Goal: Transaction & Acquisition: Purchase product/service

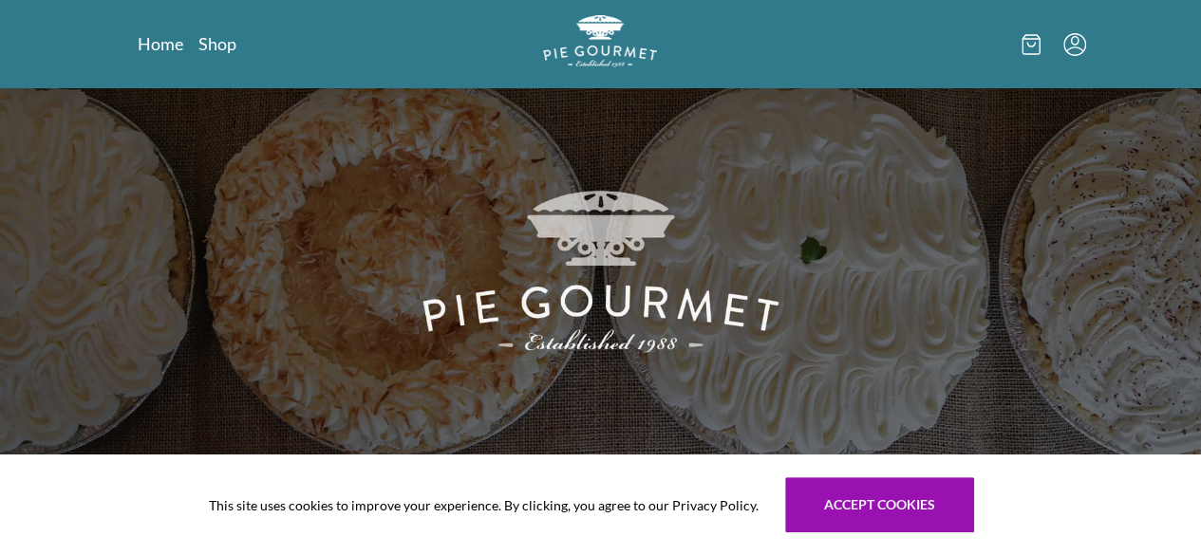
scroll to position [38, 0]
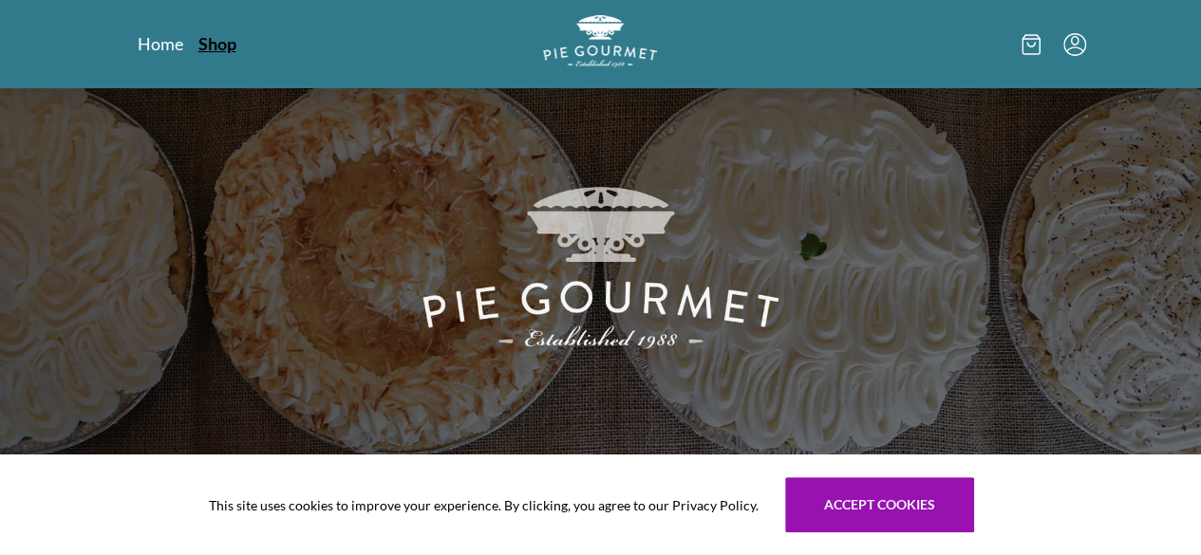
click at [198, 47] on link "Shop" at bounding box center [217, 43] width 38 height 23
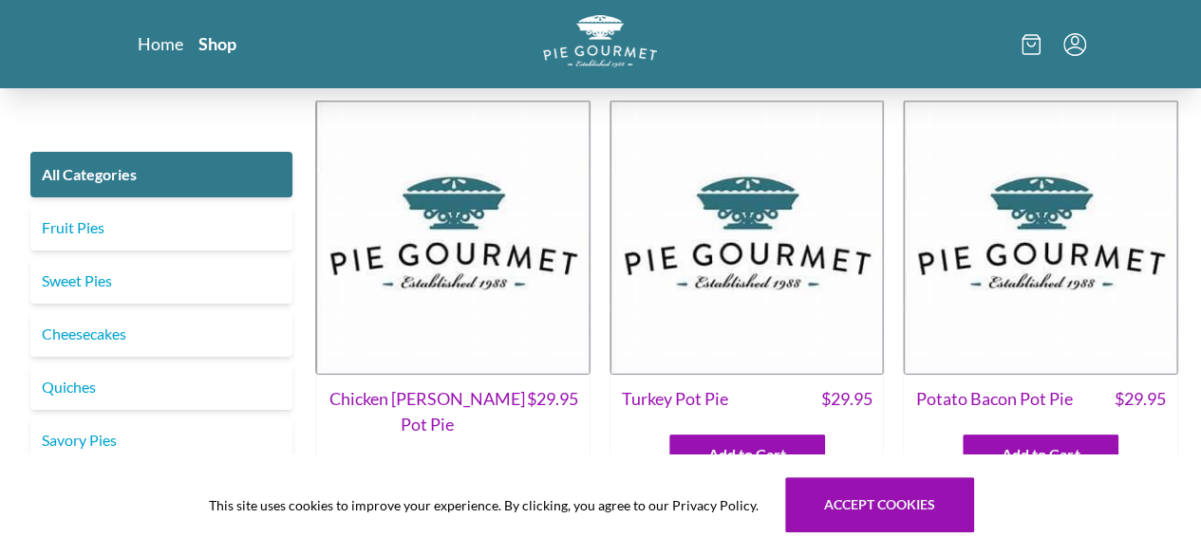
scroll to position [38, 0]
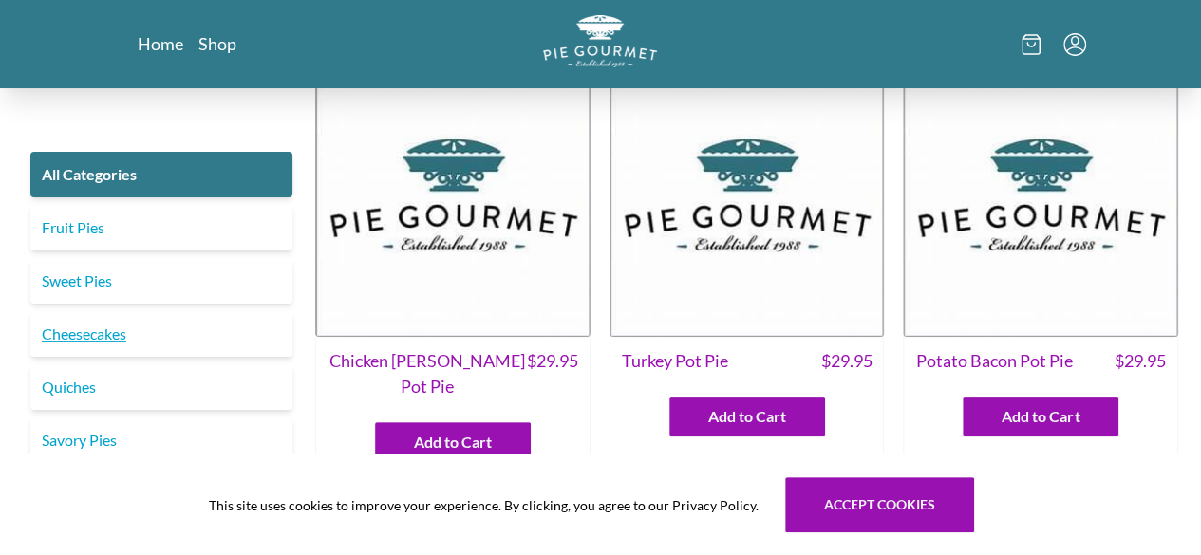
click at [110, 343] on link "Cheesecakes" at bounding box center [161, 334] width 262 height 46
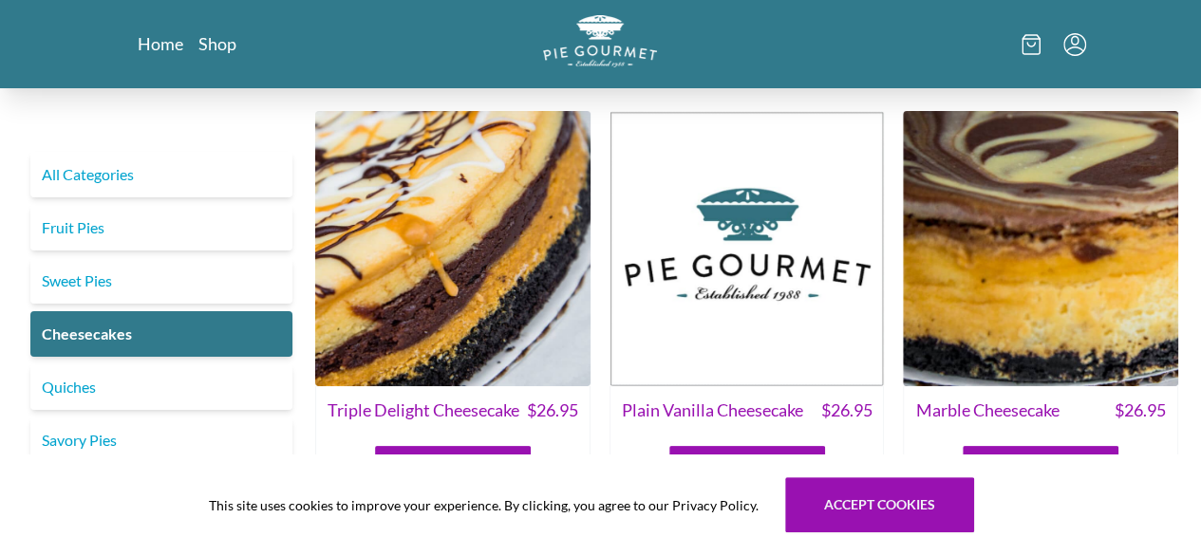
click at [914, 45] on div at bounding box center [924, 44] width 324 height 58
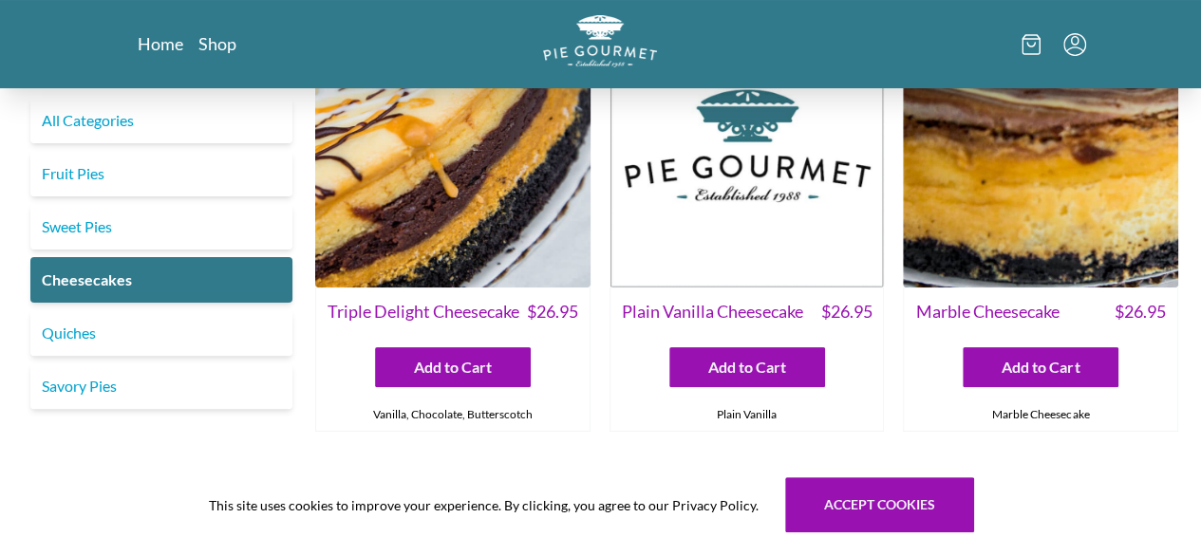
scroll to position [97, 0]
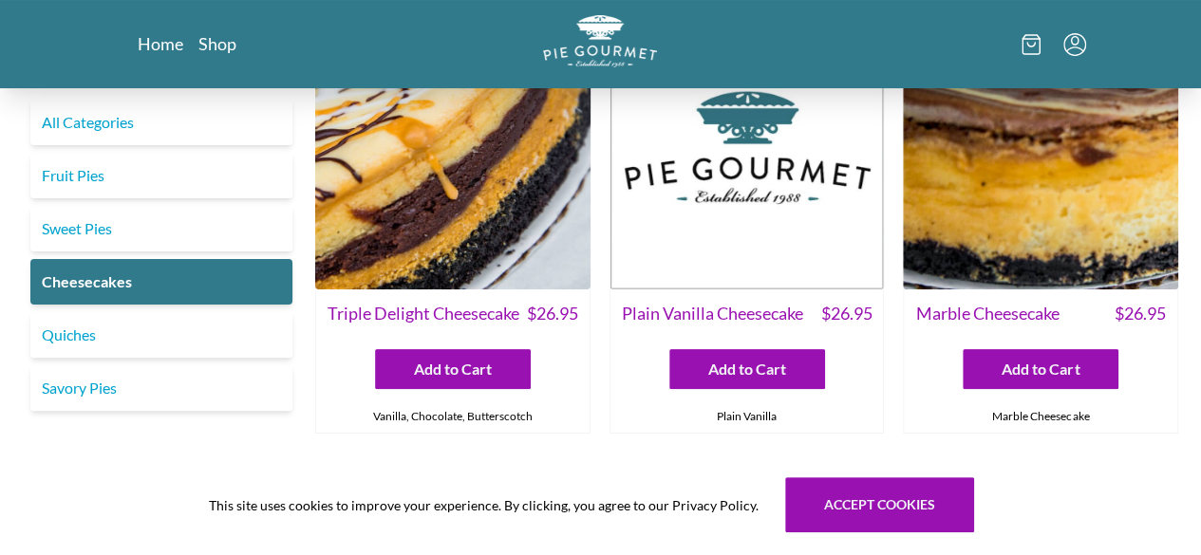
click at [431, 195] on img at bounding box center [452, 151] width 275 height 275
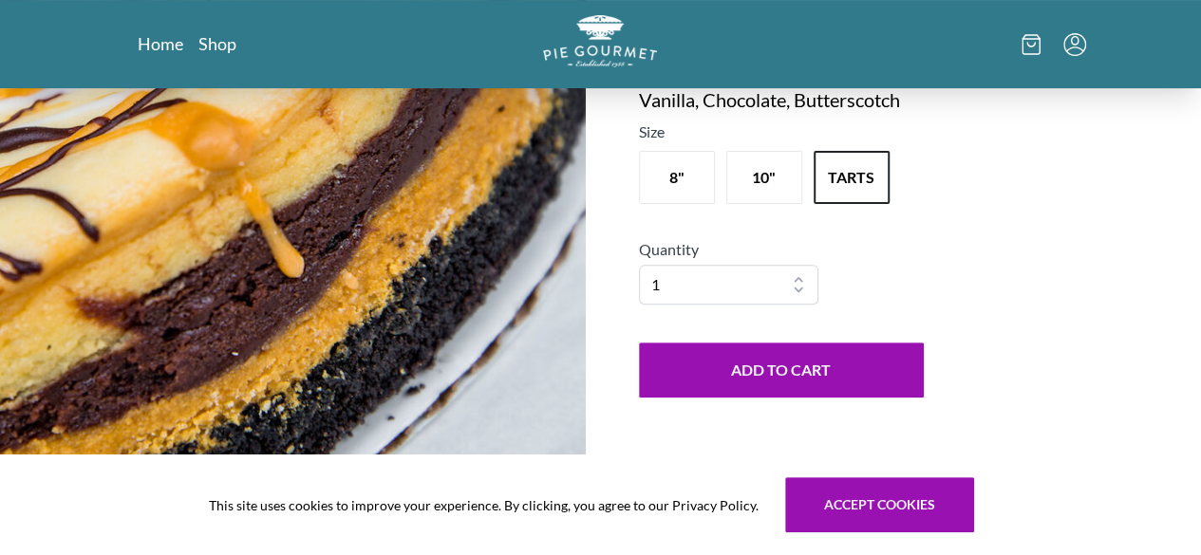
scroll to position [204, 0]
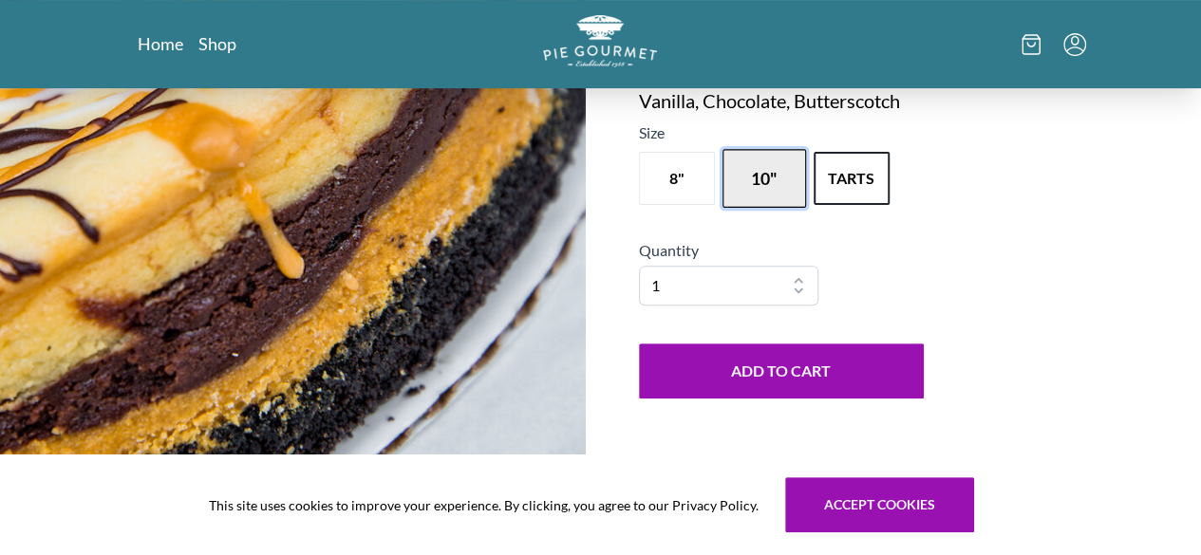
click at [757, 196] on button "10"" at bounding box center [764, 178] width 84 height 59
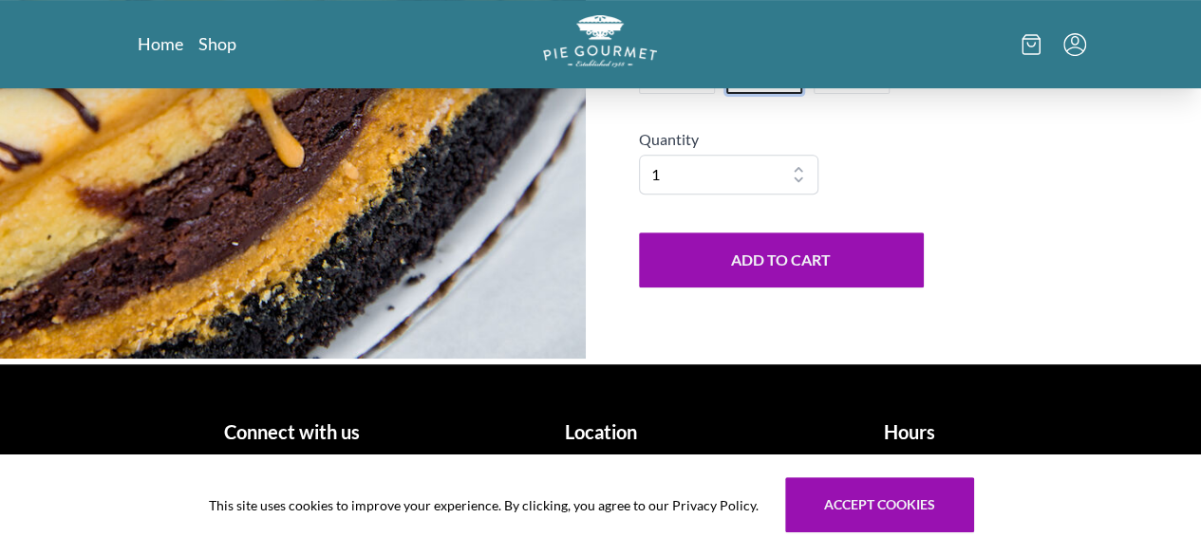
scroll to position [318, 0]
